Goal: Task Accomplishment & Management: Use online tool/utility

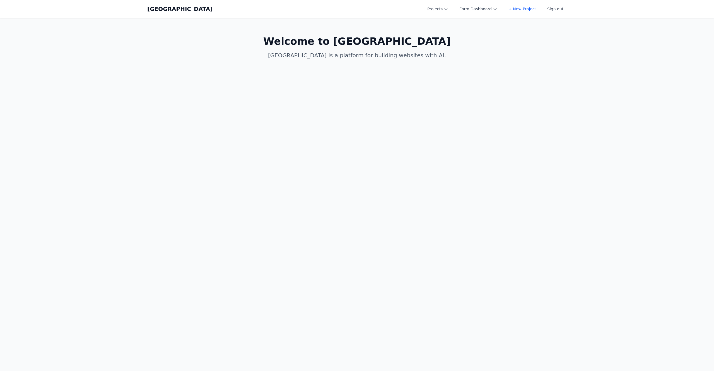
click at [431, 6] on button "Projects" at bounding box center [438, 9] width 28 height 10
click at [437, 23] on link "dsfsdf" at bounding box center [455, 22] width 62 height 10
click at [472, 36] on link "test new proj" at bounding box center [455, 32] width 62 height 10
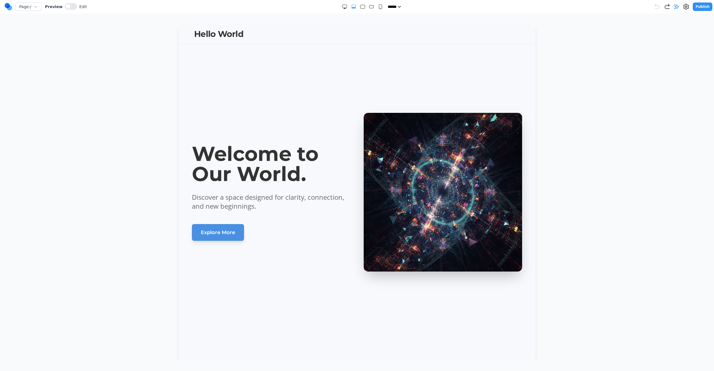
click at [431, 68] on section "Welcome to Our World. Discover a space designed for clarity, connection, and ne…" at bounding box center [357, 192] width 357 height 335
click at [6, 6] on circle at bounding box center [7, 5] width 5 height 5
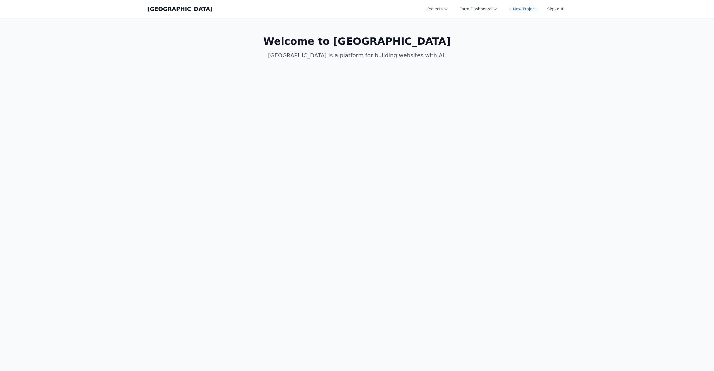
click at [516, 9] on link "+ New Project" at bounding box center [522, 9] width 34 height 10
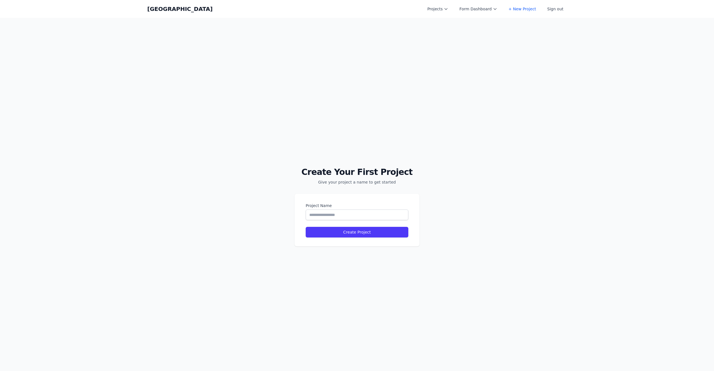
click at [365, 207] on label "Project Name" at bounding box center [357, 206] width 103 height 6
click at [365, 209] on input "Project Name" at bounding box center [357, 214] width 103 height 11
click at [367, 209] on div "Project Name" at bounding box center [357, 211] width 103 height 17
click at [368, 210] on input "Project Name" at bounding box center [357, 214] width 103 height 11
type input "**********"
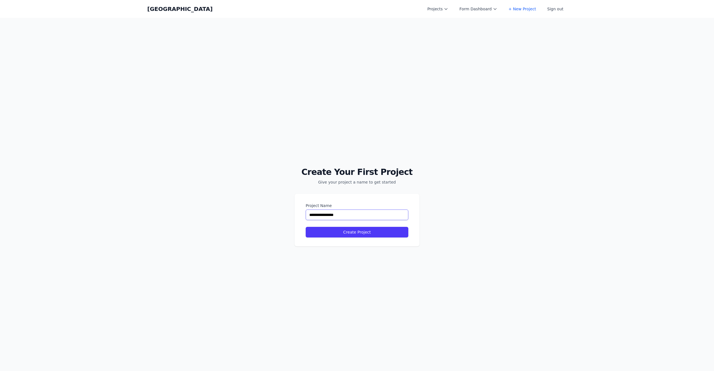
click at [306, 227] on button "Create Project" at bounding box center [357, 232] width 103 height 11
select select "**"
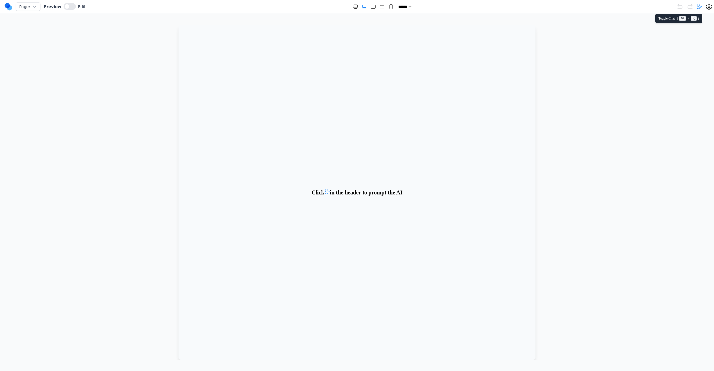
click at [699, 7] on icon at bounding box center [700, 6] width 5 height 5
type textarea "**********"
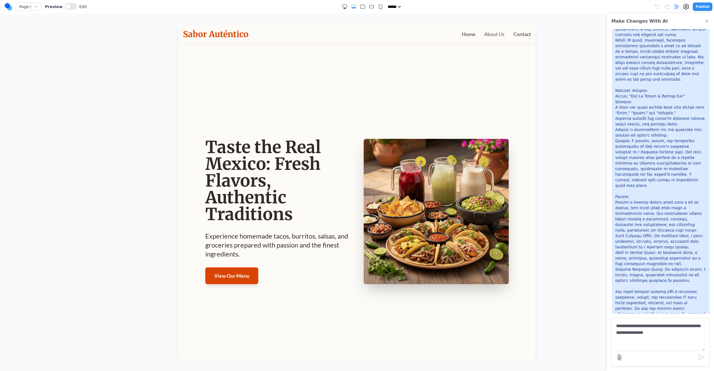
click at [495, 36] on link "About Us" at bounding box center [494, 34] width 20 height 8
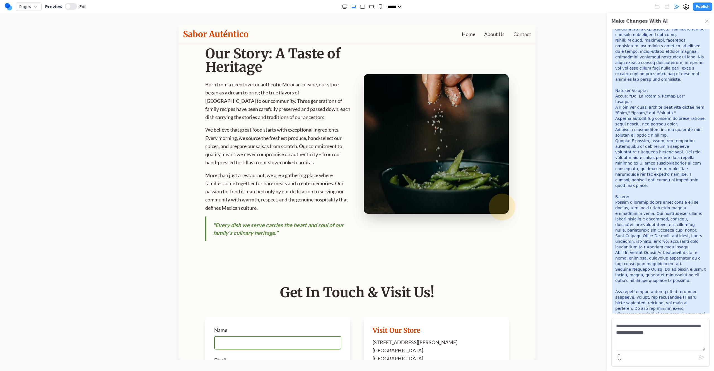
click at [519, 36] on link "Contact" at bounding box center [523, 34] width 18 height 8
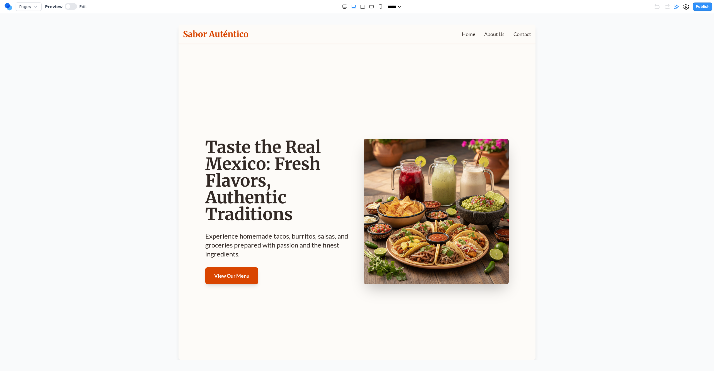
click at [489, 129] on section "Taste the Real Mexico: Fresh Flavors, Authentic Traditions Experience homemade …" at bounding box center [357, 211] width 357 height 335
click at [704, 4] on button "Publish" at bounding box center [703, 7] width 20 height 8
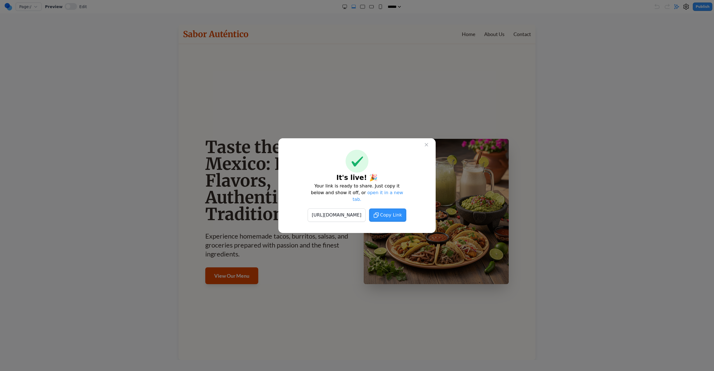
click at [371, 198] on link "open it in a new tab." at bounding box center [378, 196] width 50 height 12
drag, startPoint x: 614, startPoint y: 173, endPoint x: 436, endPoint y: 149, distance: 180.2
